Goal: Information Seeking & Learning: Learn about a topic

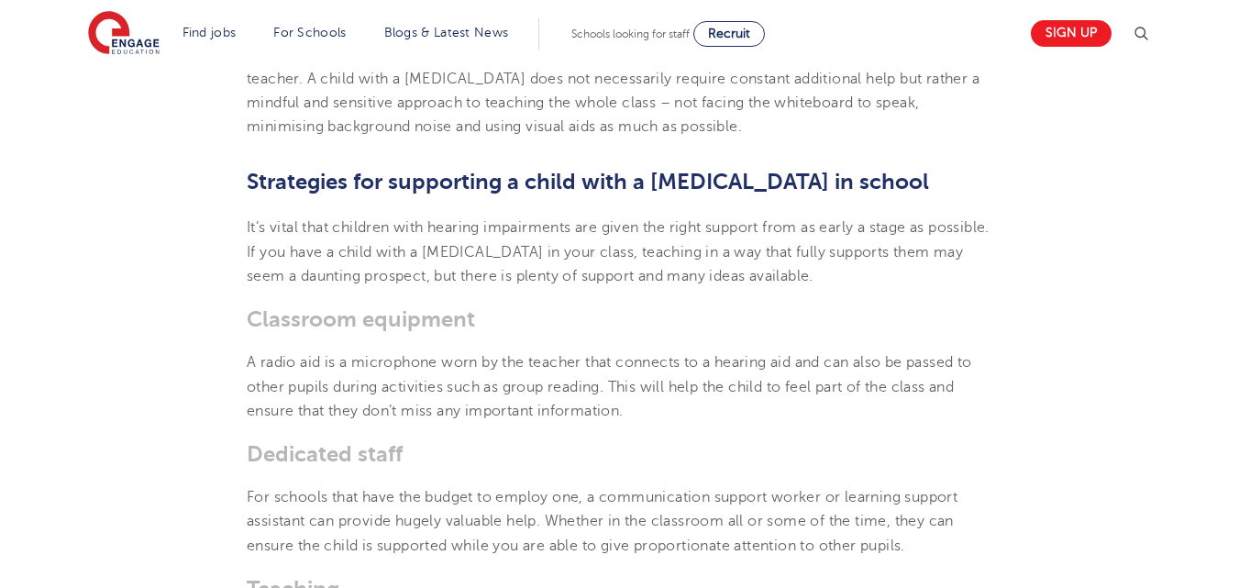
scroll to position [2348, 0]
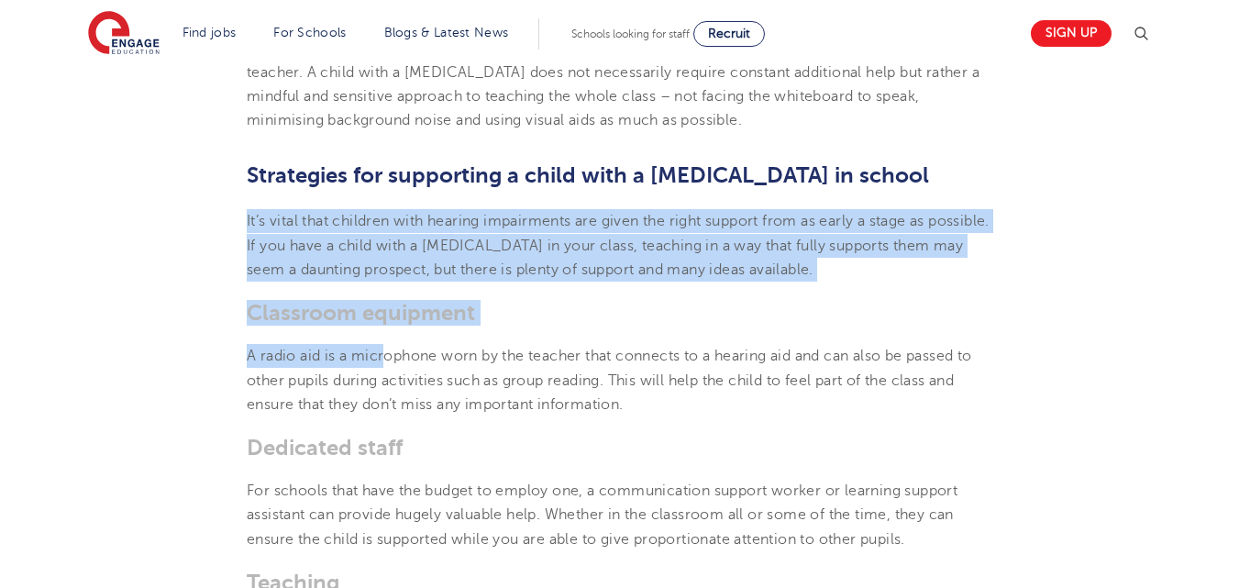
drag, startPoint x: 249, startPoint y: 217, endPoint x: 386, endPoint y: 368, distance: 203.8
click at [386, 368] on section "[DATE] How to support a child with a [MEDICAL_DATA] in school Going through sch…" at bounding box center [619, 434] width 1113 height 4552
click at [386, 368] on p "A radio aid is a microphone worn by the teacher that connects to a hearing aid …" at bounding box center [620, 380] width 746 height 72
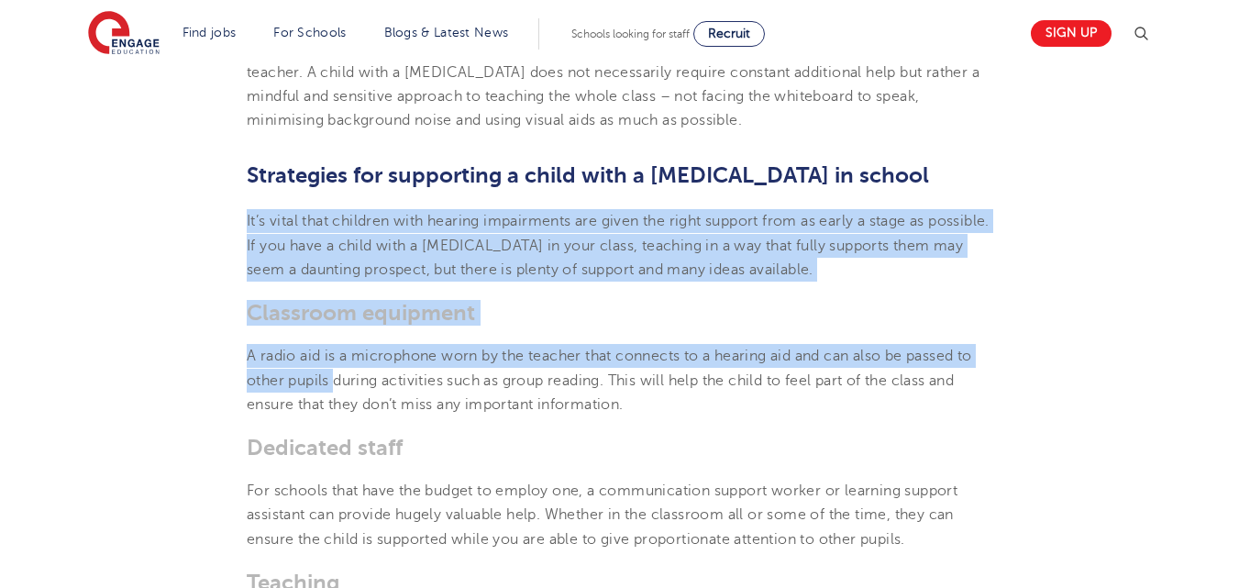
drag, startPoint x: 238, startPoint y: 215, endPoint x: 338, endPoint y: 383, distance: 196.1
click at [338, 383] on section "[DATE] How to support a child with a [MEDICAL_DATA] in school Going through sch…" at bounding box center [619, 434] width 1113 height 4552
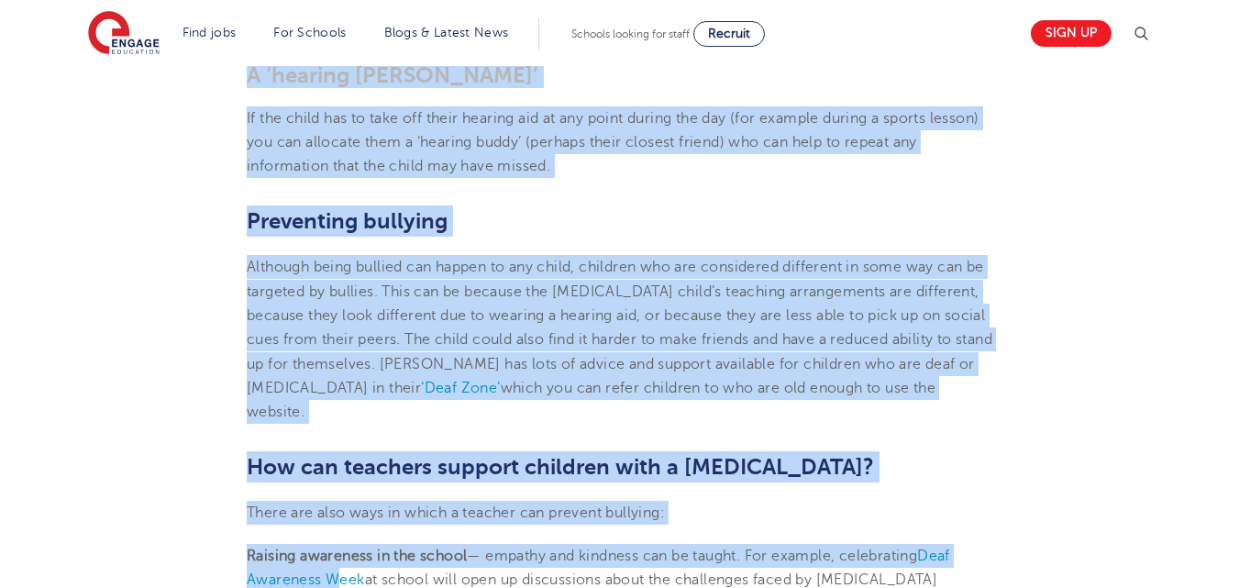
scroll to position [3222, 0]
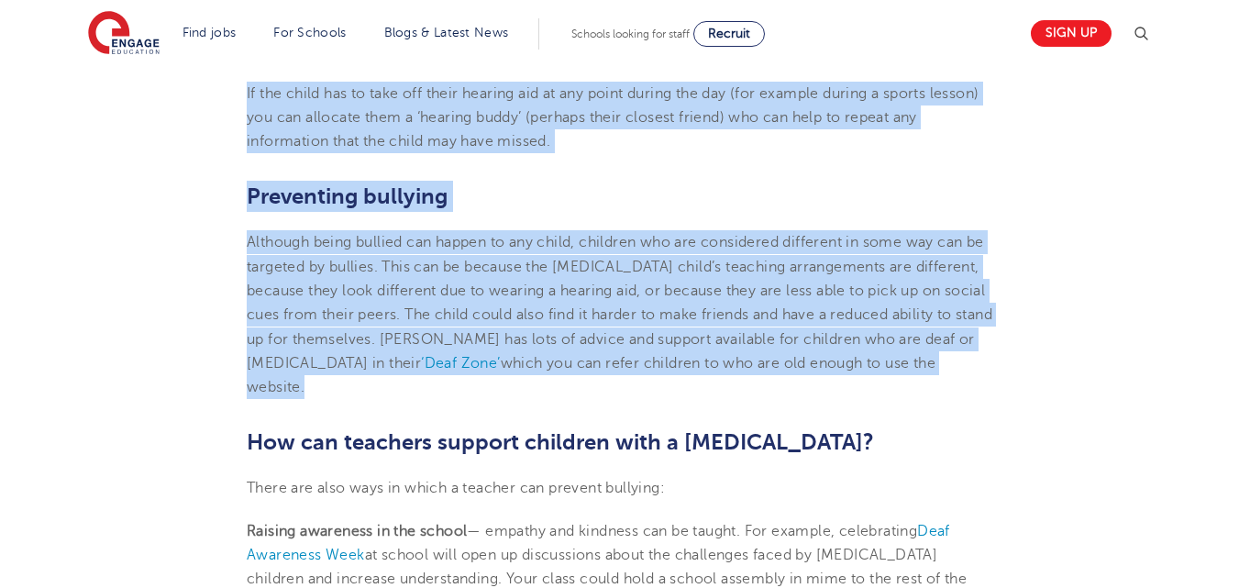
copy section "Lo’i dolor sita consecte adip elitsed doeiusmodte inc utlab etd magna aliquae a…"
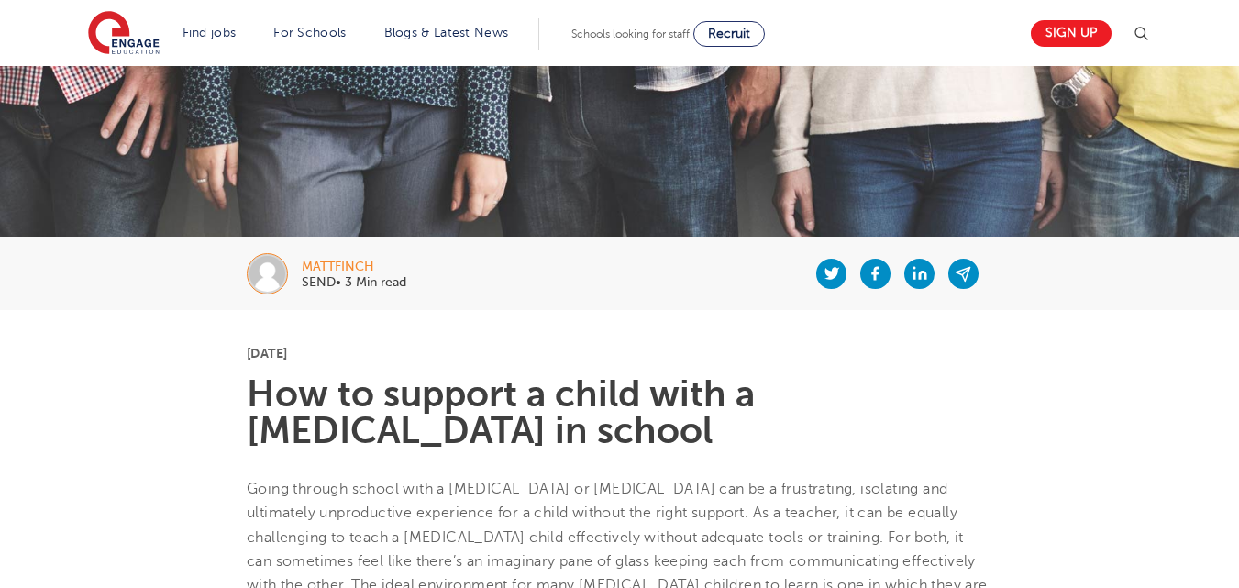
scroll to position [0, 0]
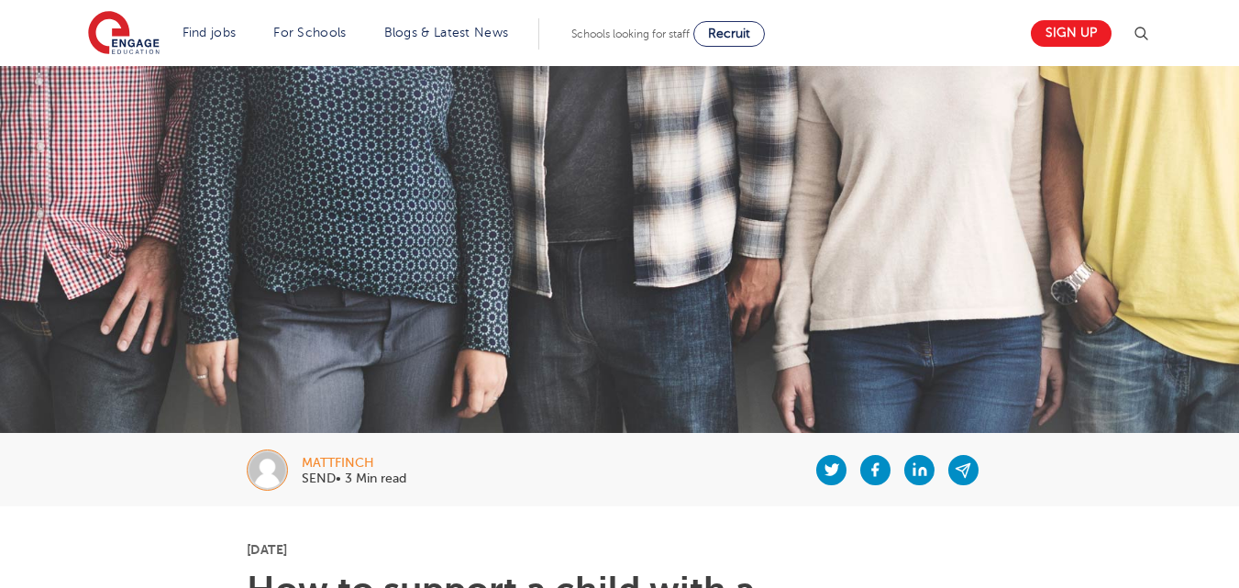
click at [96, 498] on div "mattfinch SEND• 3 Min read" at bounding box center [619, 469] width 1113 height 73
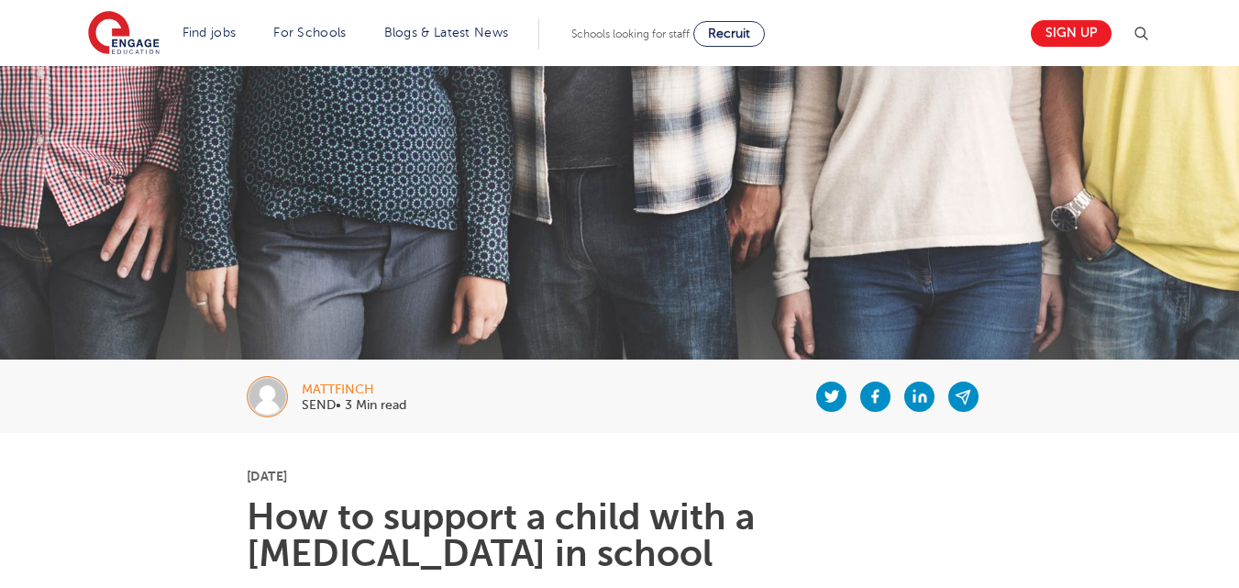
scroll to position [110, 0]
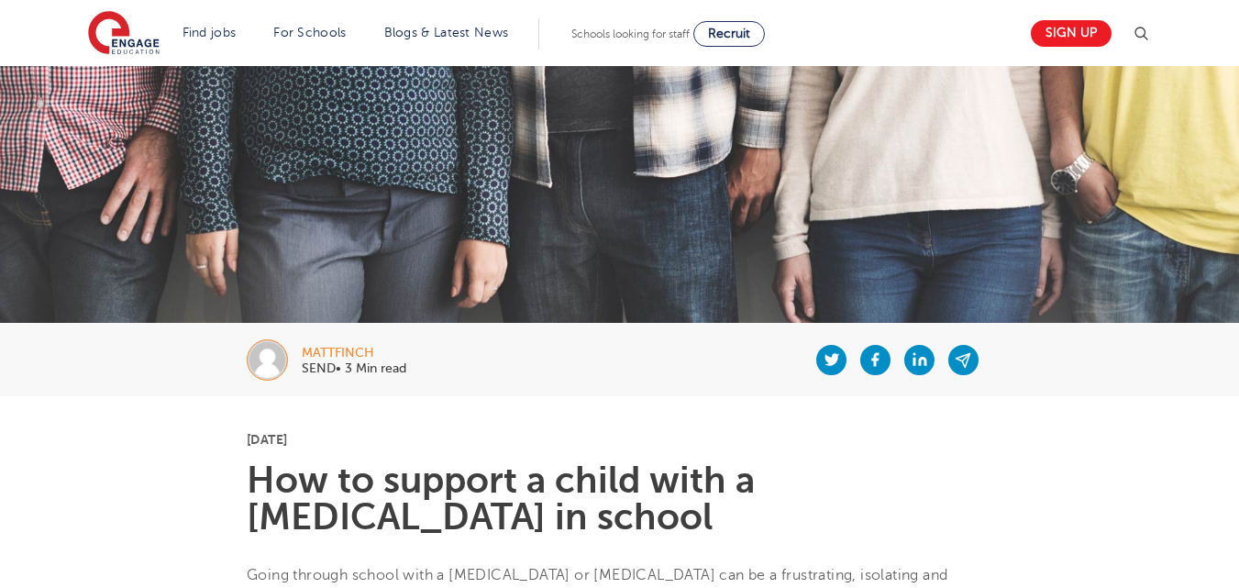
drag, startPoint x: 250, startPoint y: 479, endPoint x: 600, endPoint y: 526, distance: 352.6
click at [600, 526] on h1 "How to support a child with a [MEDICAL_DATA] in school" at bounding box center [620, 498] width 746 height 73
copy h1 "How to support a child with a [MEDICAL_DATA] in school"
